Goal: Task Accomplishment & Management: Use online tool/utility

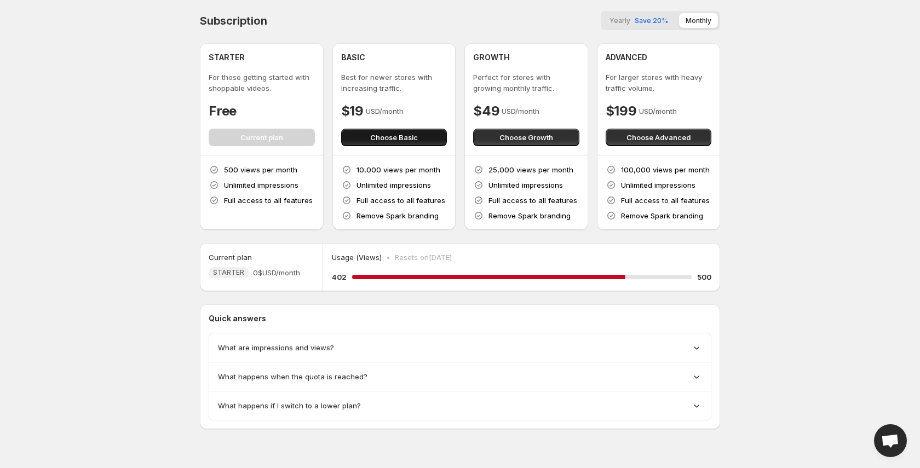
click at [397, 137] on span "Choose Basic" at bounding box center [394, 137] width 48 height 11
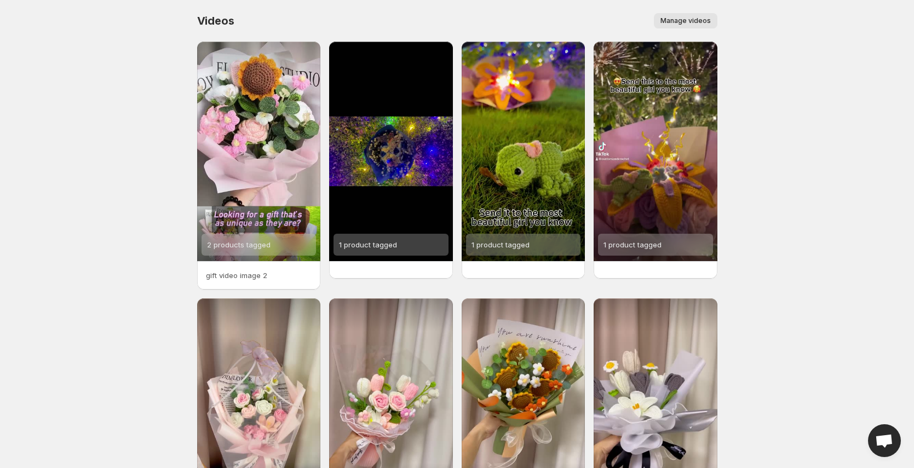
click at [669, 20] on span "Manage videos" at bounding box center [686, 20] width 50 height 9
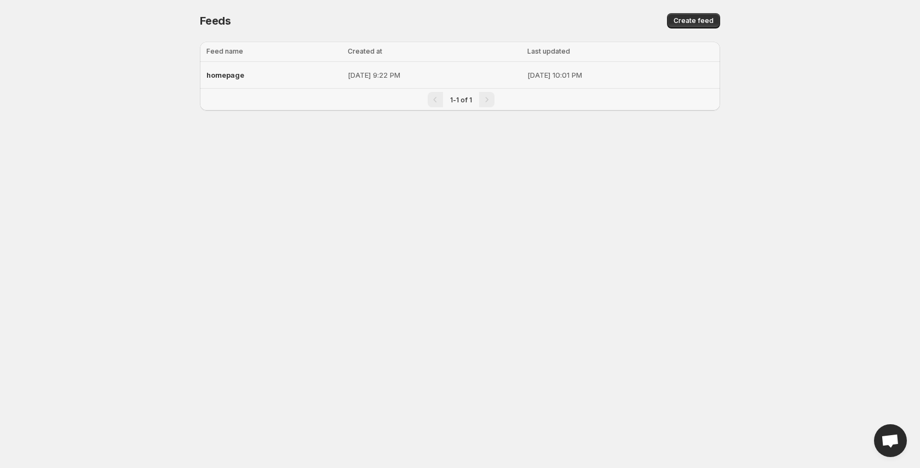
click at [277, 68] on div "homepage" at bounding box center [273, 75] width 135 height 20
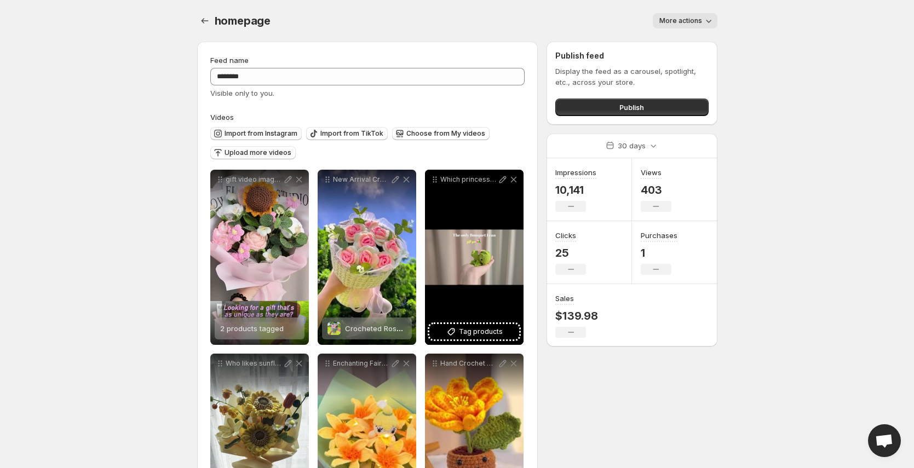
click at [288, 130] on span "Import from Instagram" at bounding box center [261, 133] width 73 height 9
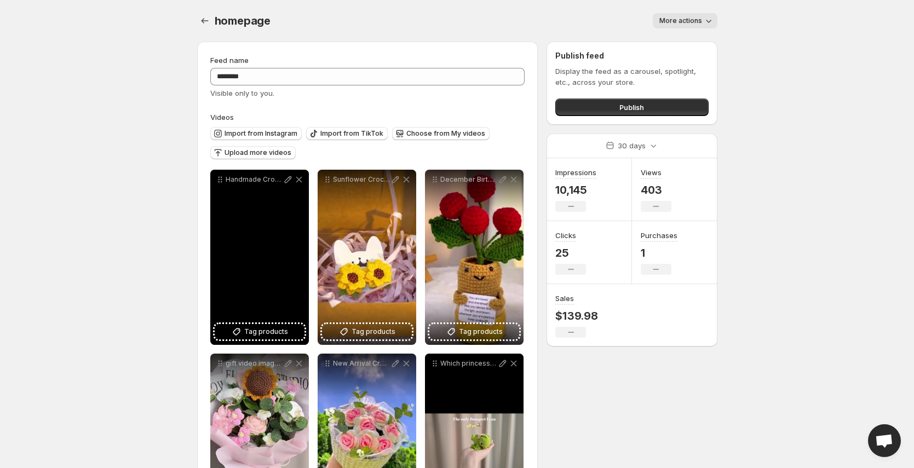
click at [268, 181] on p "Handmade Crochet Forget-Me-Not Potted Plant CrochetArt hypoallergenic gift birt…" at bounding box center [254, 179] width 57 height 9
copy div "Handmade Crochet Forget-Me-Not Potted Plant CrochetArt hypoallergenic gift birt…"
click at [271, 324] on button "Tag products" at bounding box center [260, 331] width 90 height 15
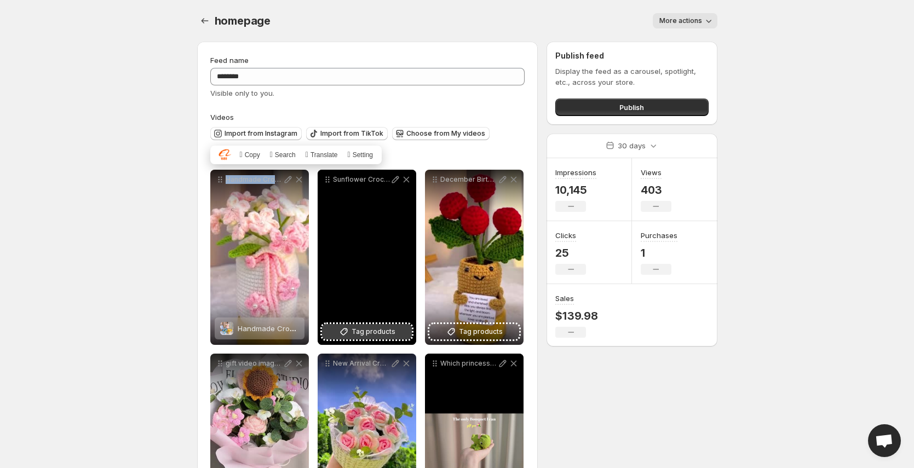
click at [377, 332] on span "Tag products" at bounding box center [374, 331] width 44 height 11
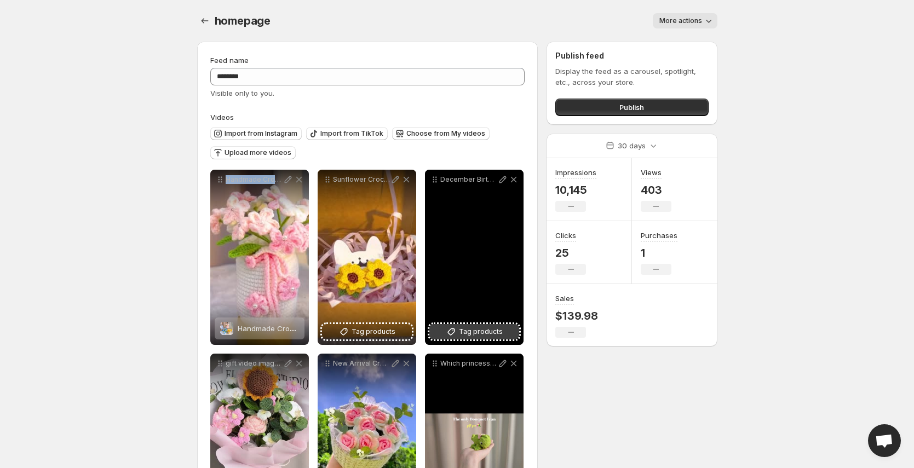
click at [486, 336] on span "Tag products" at bounding box center [481, 331] width 44 height 11
